Goal: Information Seeking & Learning: Learn about a topic

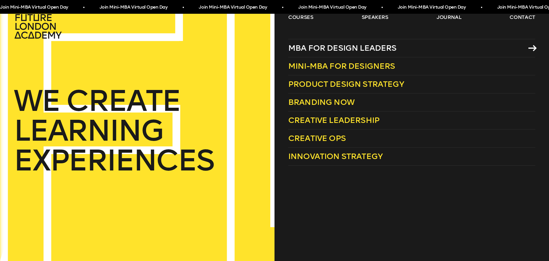
click at [305, 47] on span "MBA for Design Leaders" at bounding box center [342, 47] width 108 height 9
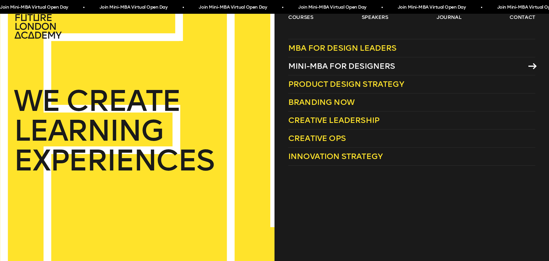
click at [317, 68] on span "Mini-MBA for Designers" at bounding box center [341, 65] width 107 height 9
